Goal: Information Seeking & Learning: Learn about a topic

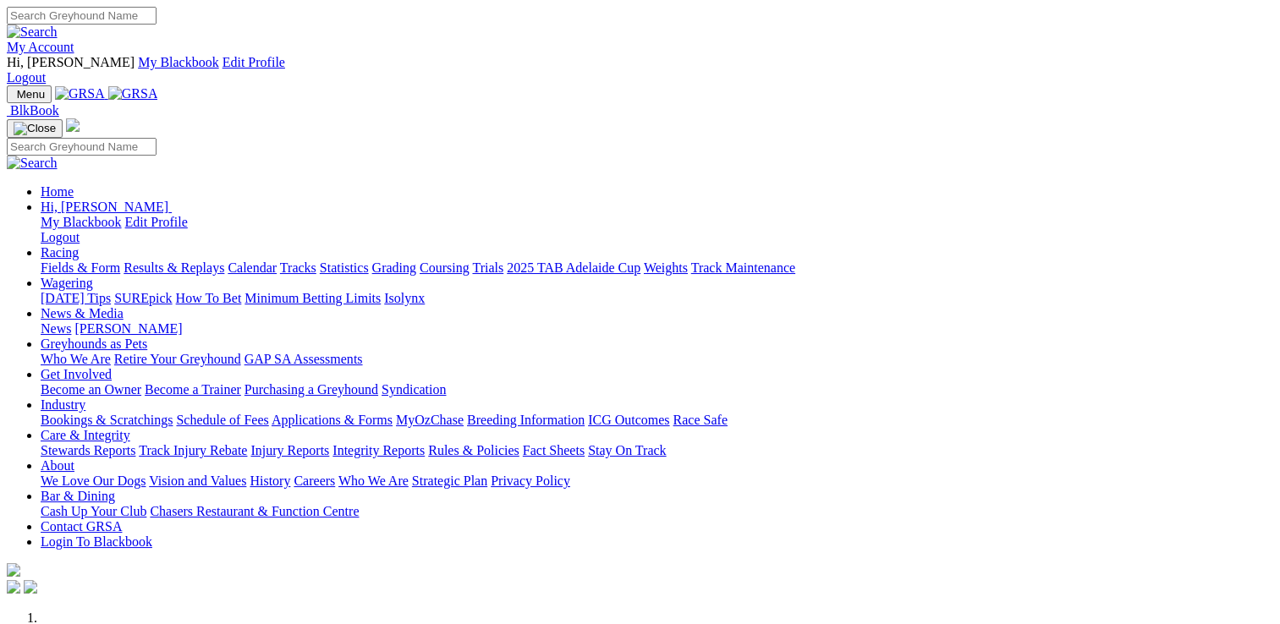
click at [79, 245] on link "Racing" at bounding box center [60, 252] width 38 height 14
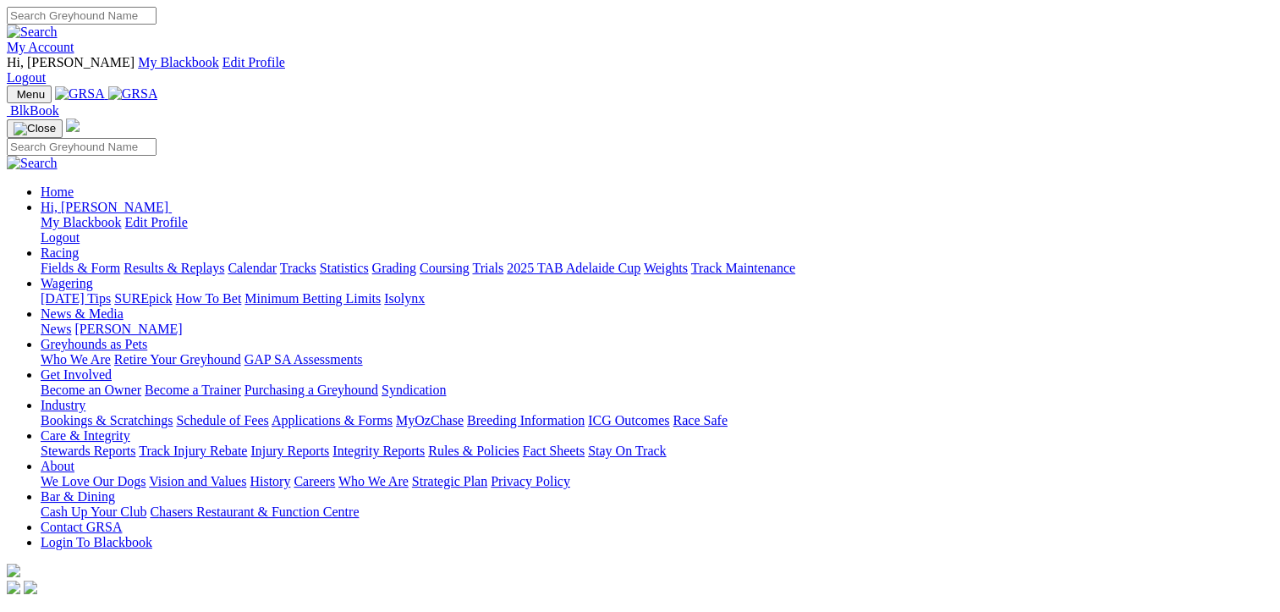
click at [200, 261] on link "Results & Replays" at bounding box center [174, 268] width 101 height 14
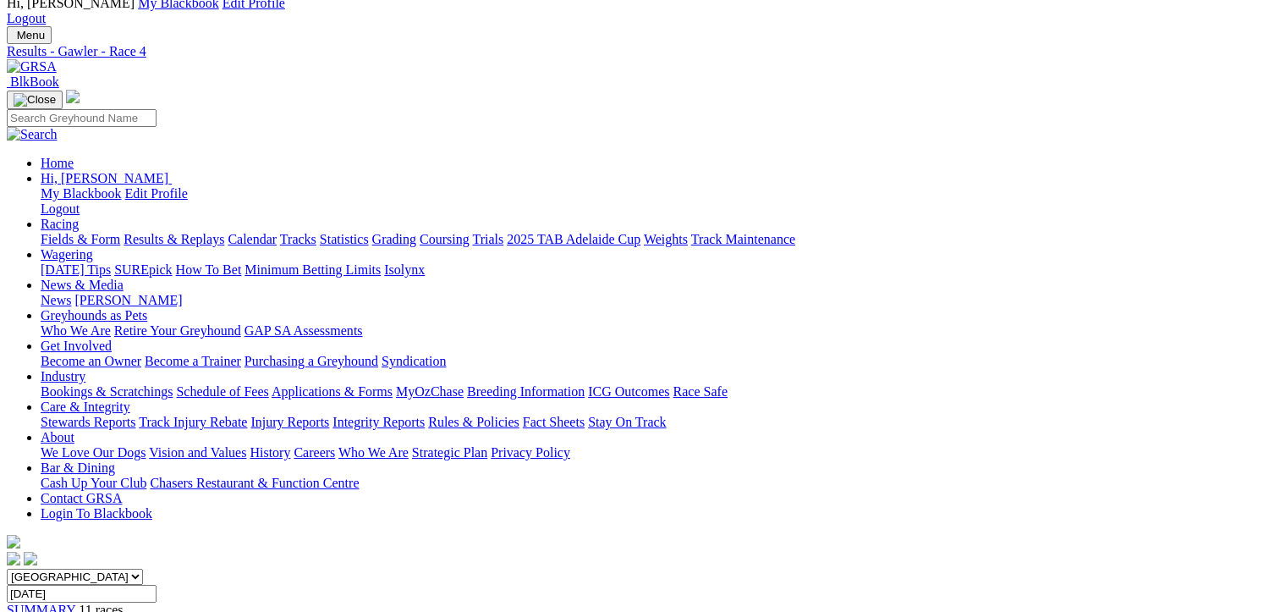
scroll to position [169, 0]
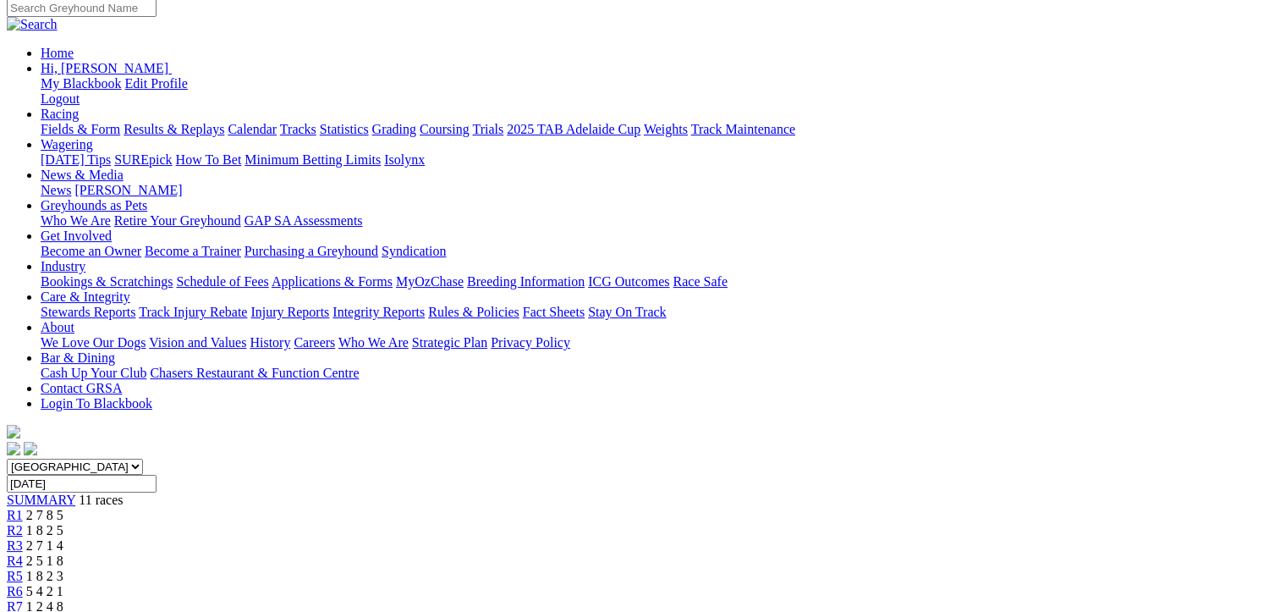
click at [23, 569] on span "R5" at bounding box center [15, 576] width 16 height 14
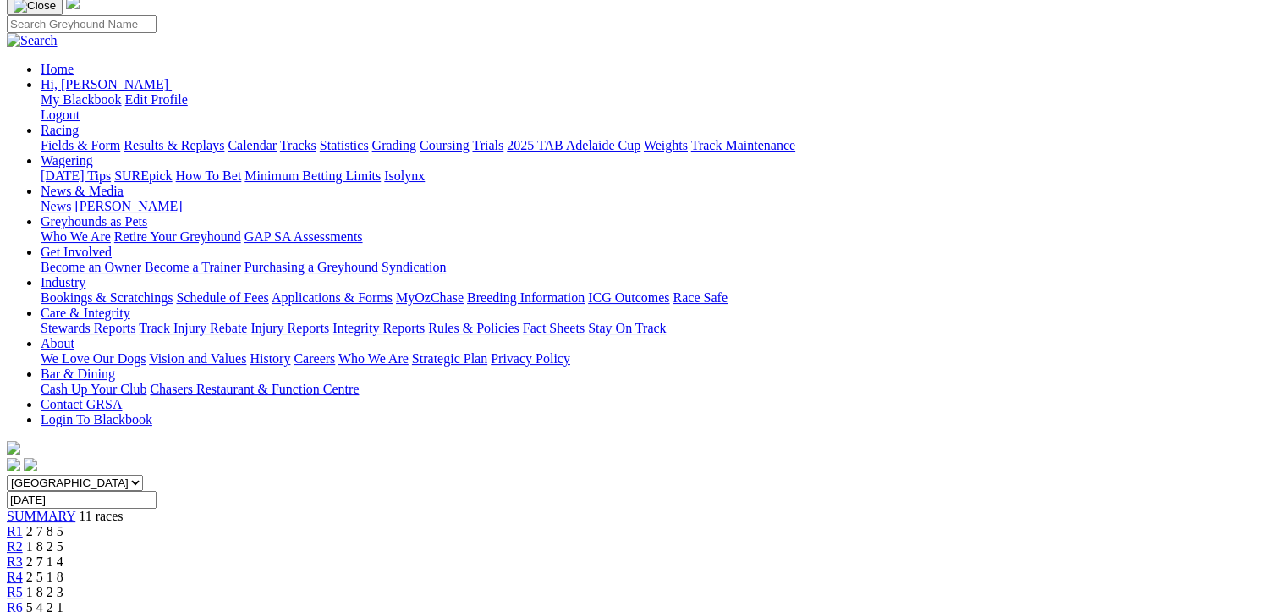
scroll to position [169, 0]
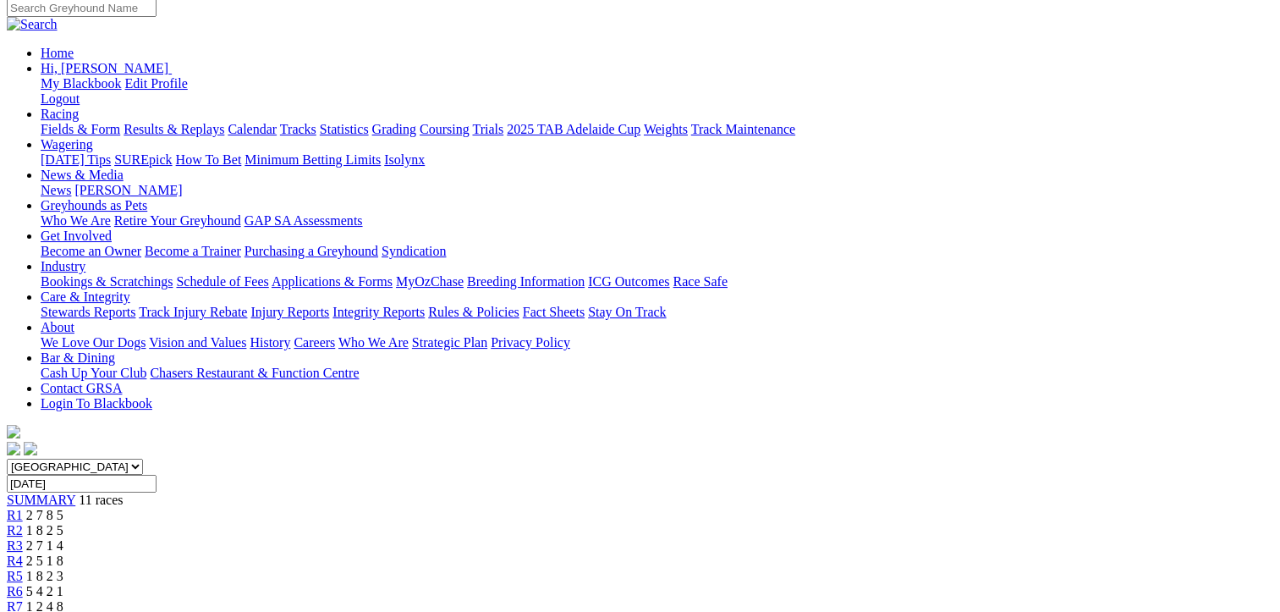
click at [63, 611] on span "1 2 8 6" at bounding box center [44, 621] width 37 height 14
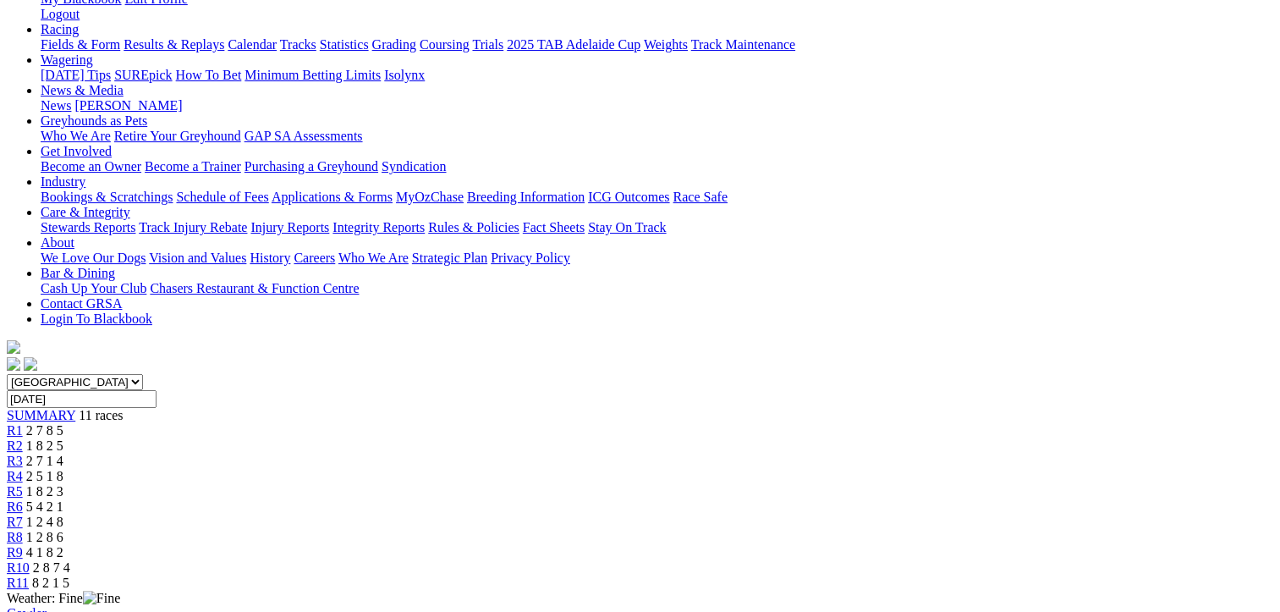
click at [63, 545] on span "4 1 8 2" at bounding box center [44, 552] width 37 height 14
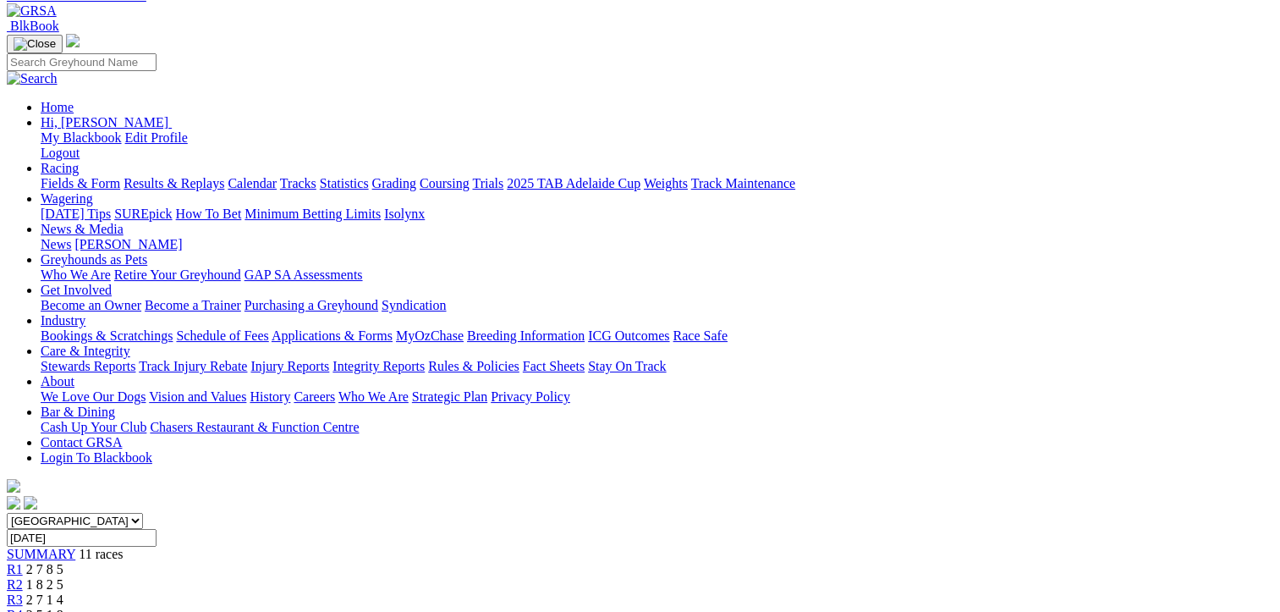
scroll to position [169, 0]
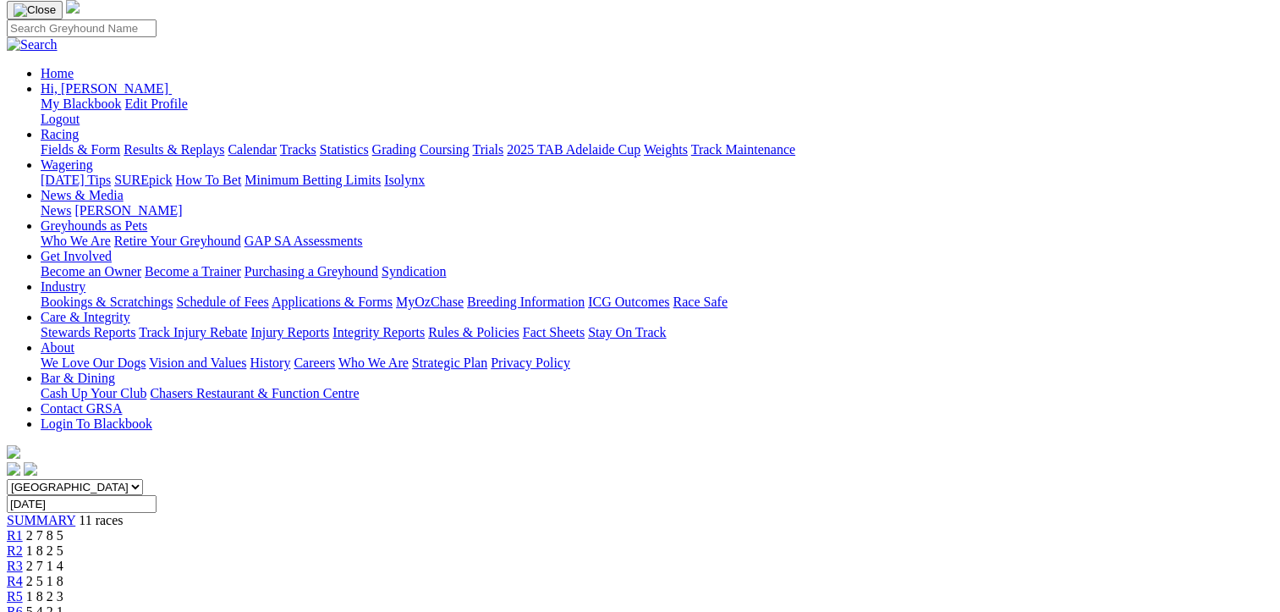
scroll to position [254, 0]
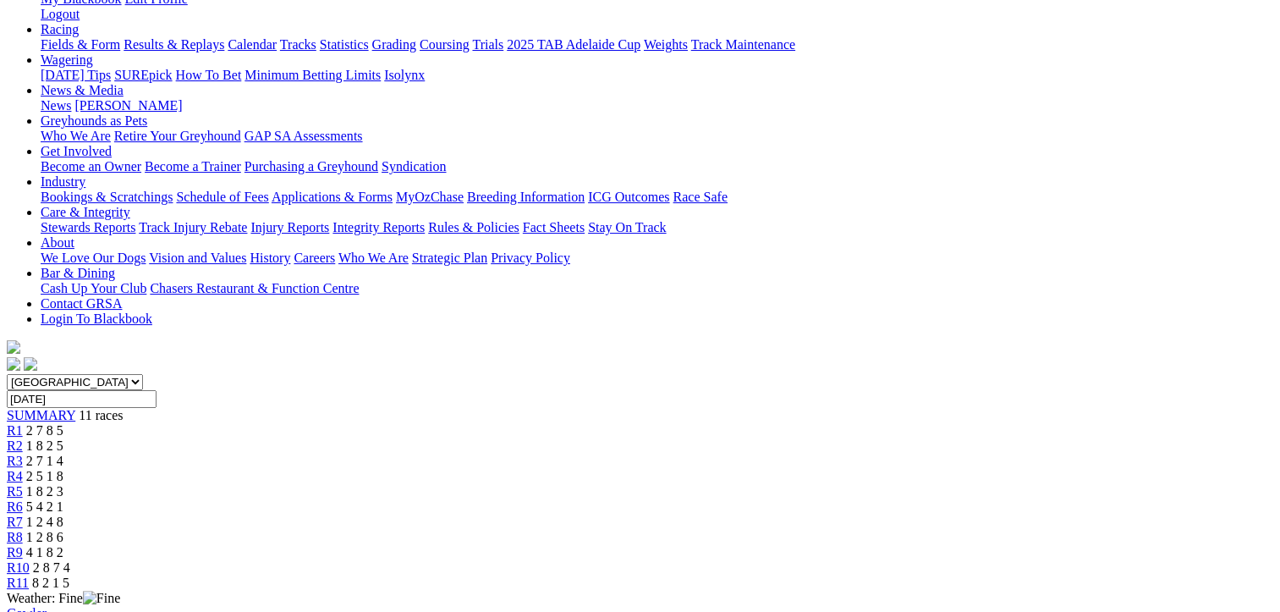
click at [63, 453] on span "2 7 1 4" at bounding box center [44, 460] width 37 height 14
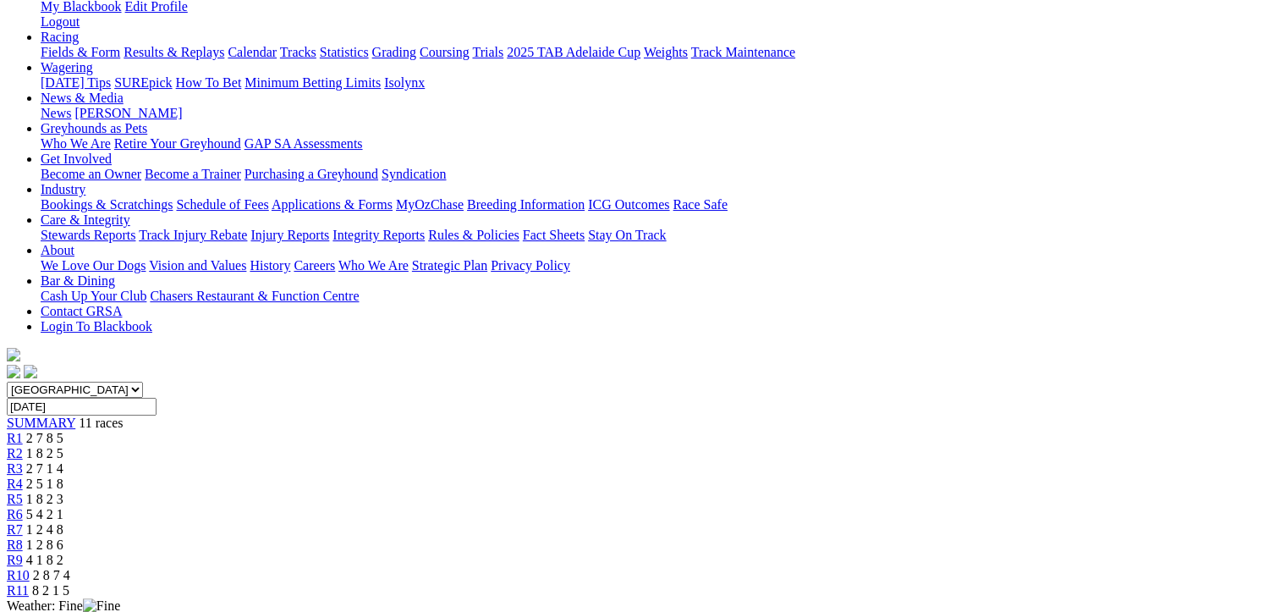
scroll to position [254, 0]
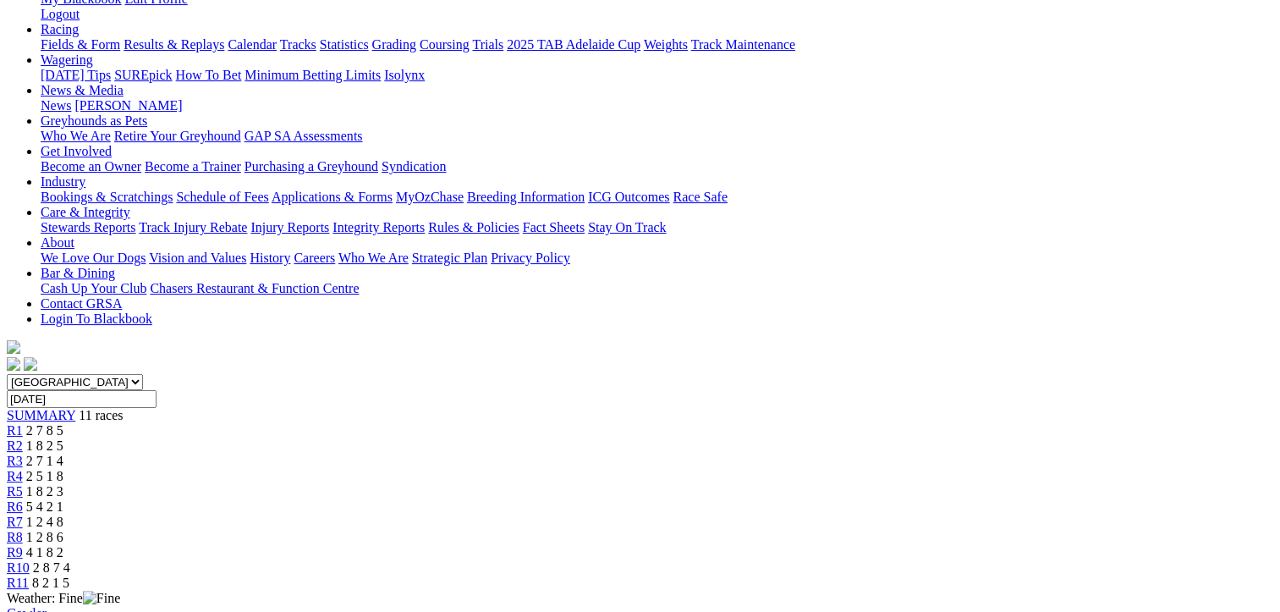
click at [63, 484] on span "1 8 2 3" at bounding box center [44, 491] width 37 height 14
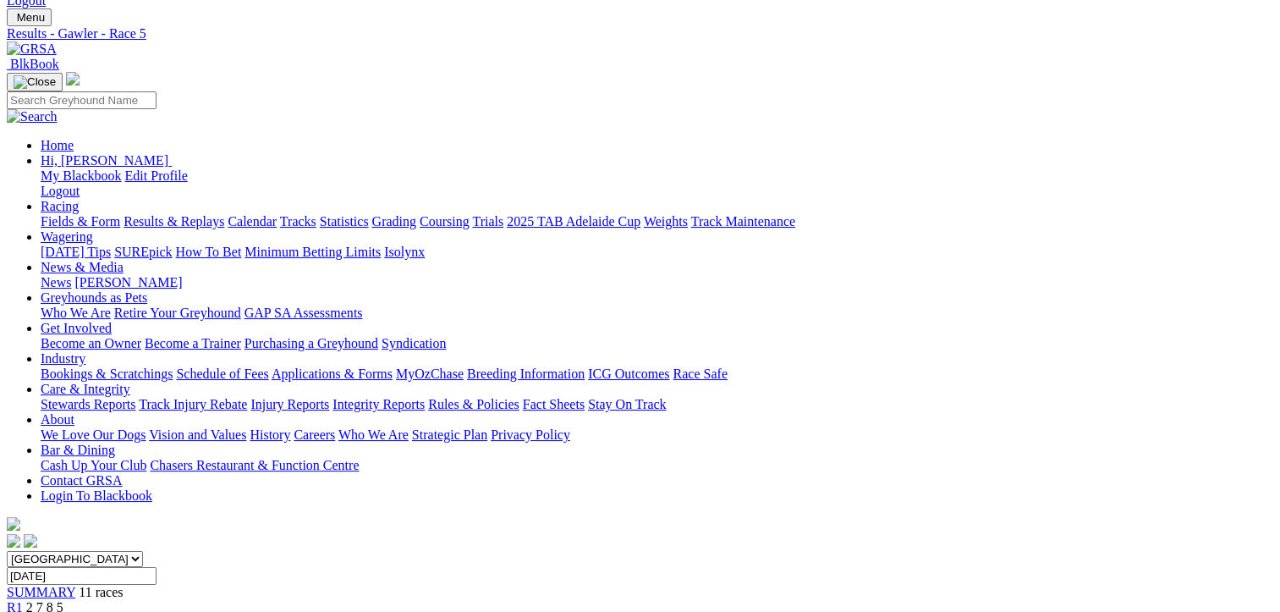
scroll to position [254, 0]
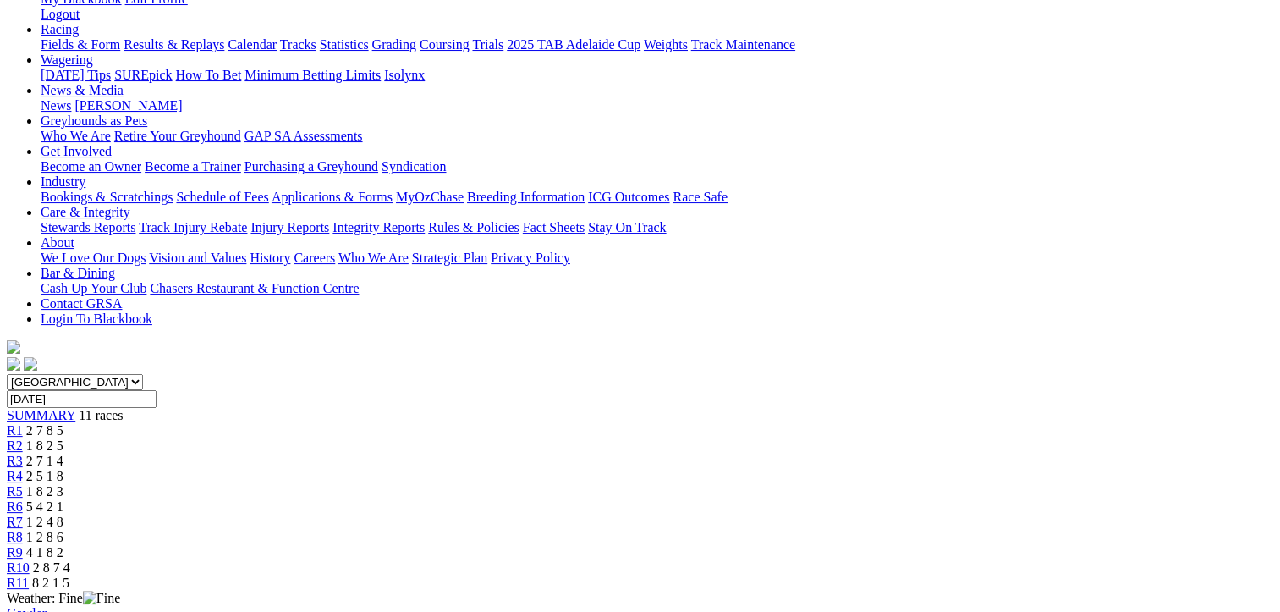
click at [63, 499] on span "5 4 2 1" at bounding box center [44, 506] width 37 height 14
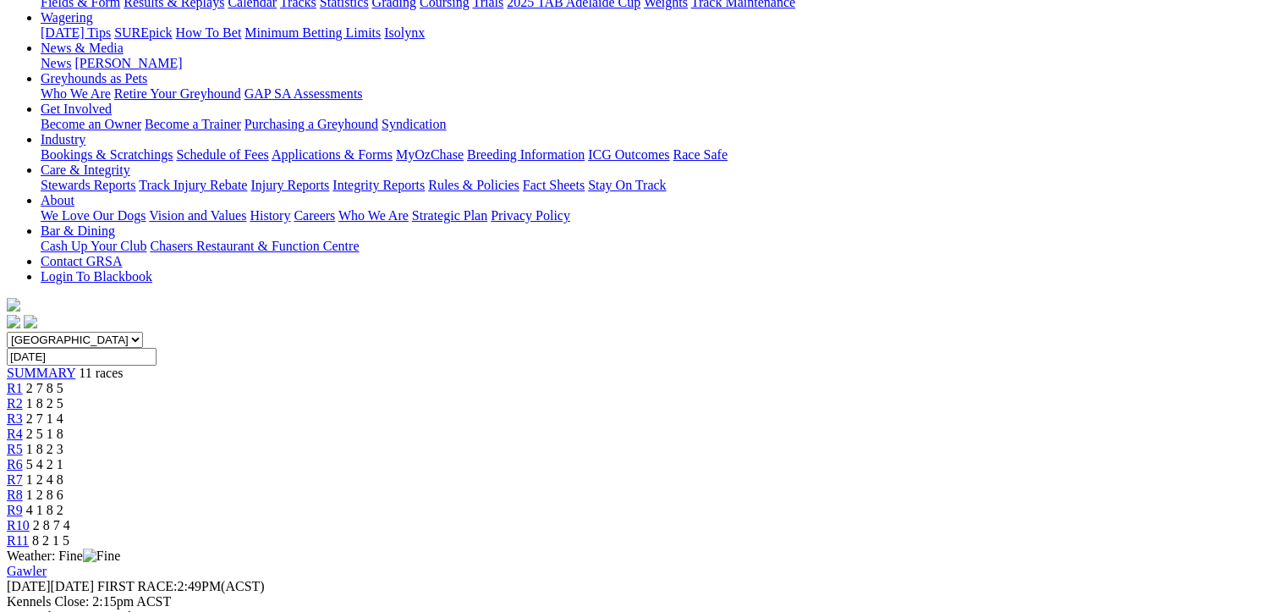
scroll to position [338, 0]
